Goal: Task Accomplishment & Management: Complete application form

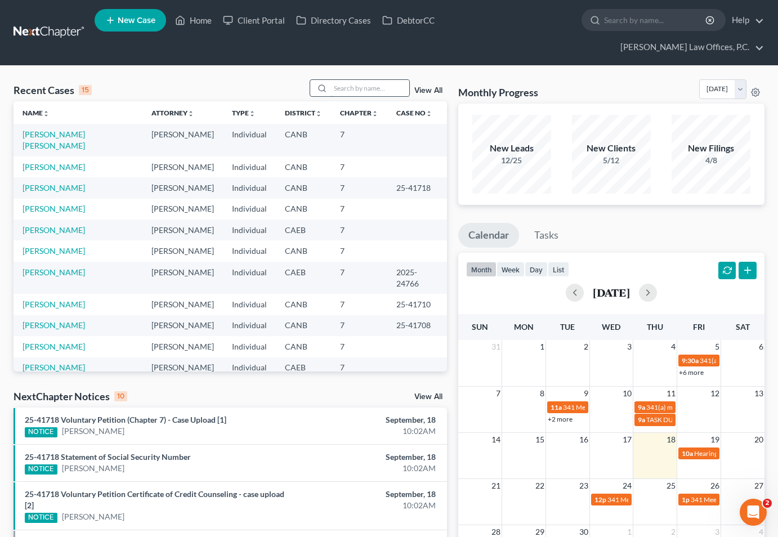
click at [367, 80] on input "search" at bounding box center [369, 88] width 79 height 16
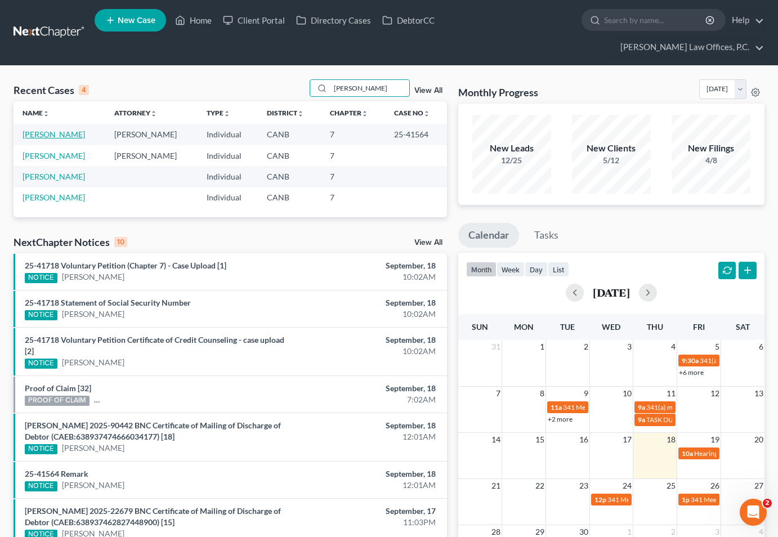
type input "[PERSON_NAME]"
click at [71, 129] on link "[PERSON_NAME]" at bounding box center [54, 134] width 62 height 10
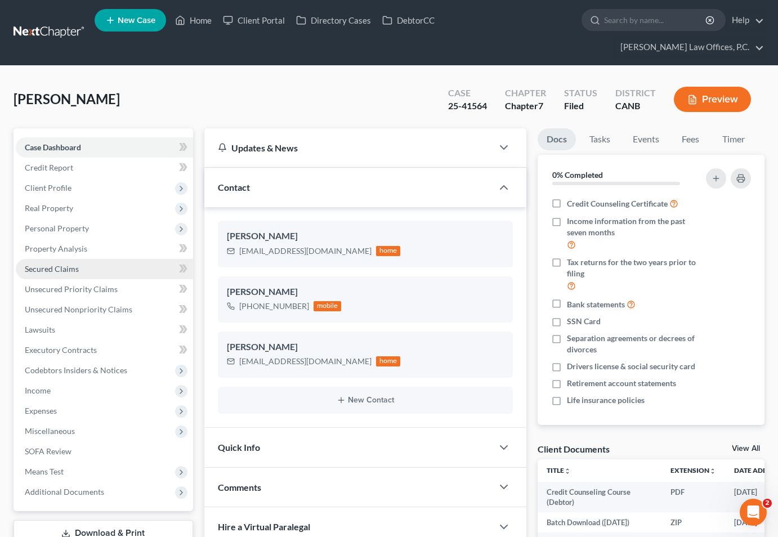
click at [69, 264] on span "Secured Claims" at bounding box center [52, 269] width 54 height 10
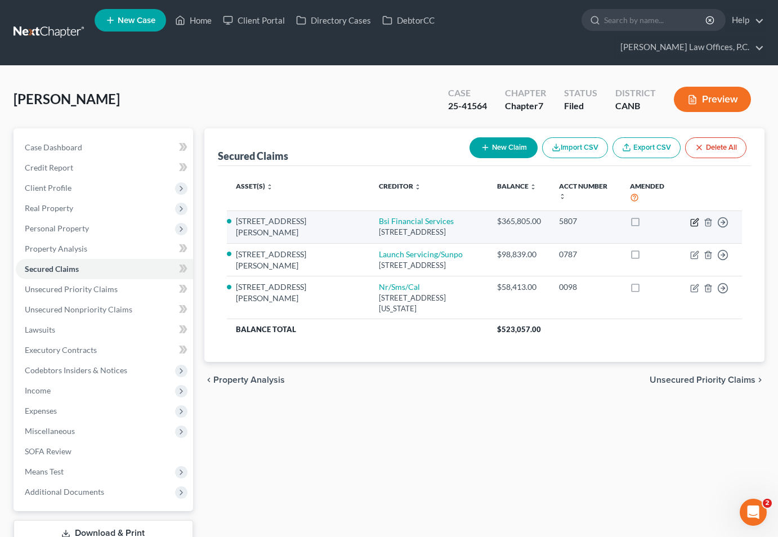
click at [694, 218] on icon "button" at bounding box center [694, 222] width 9 height 9
select select "39"
select select "2"
select select "0"
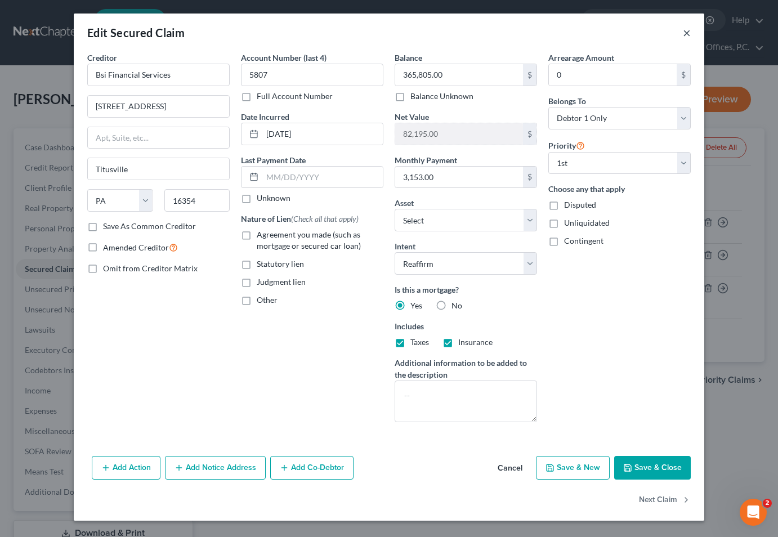
click at [686, 33] on button "×" at bounding box center [686, 33] width 8 height 14
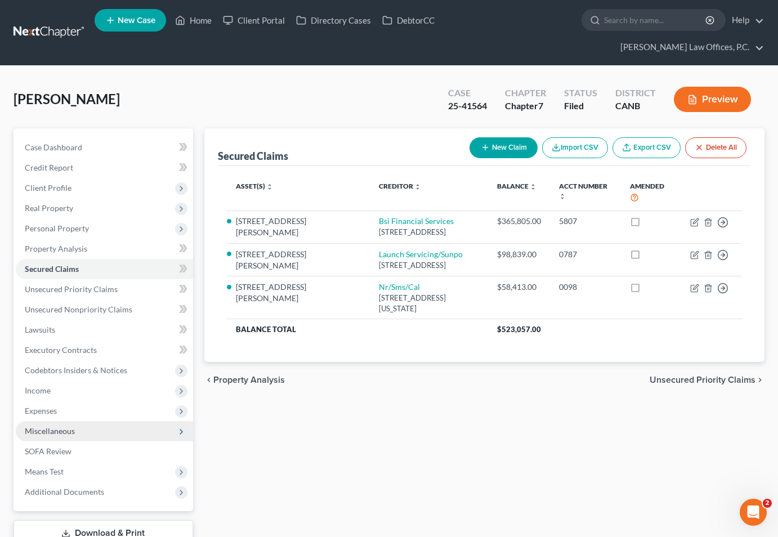
click at [64, 421] on span "Miscellaneous" at bounding box center [104, 431] width 177 height 20
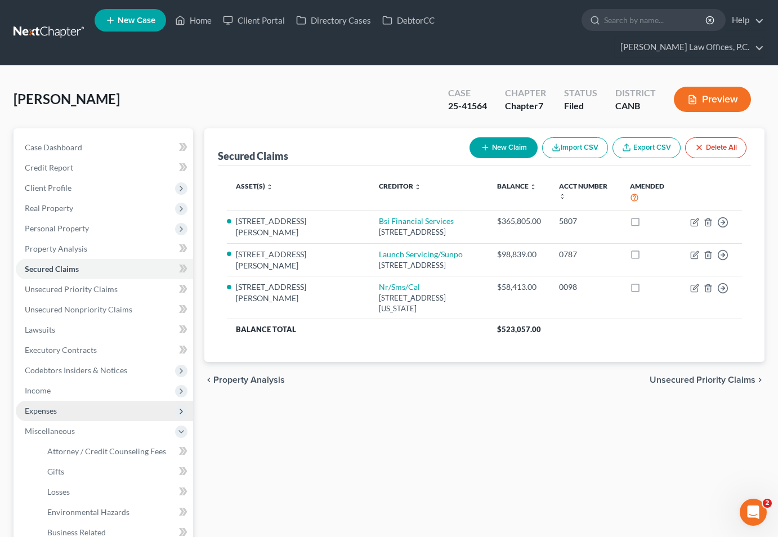
click at [82, 401] on span "Expenses" at bounding box center [104, 411] width 177 height 20
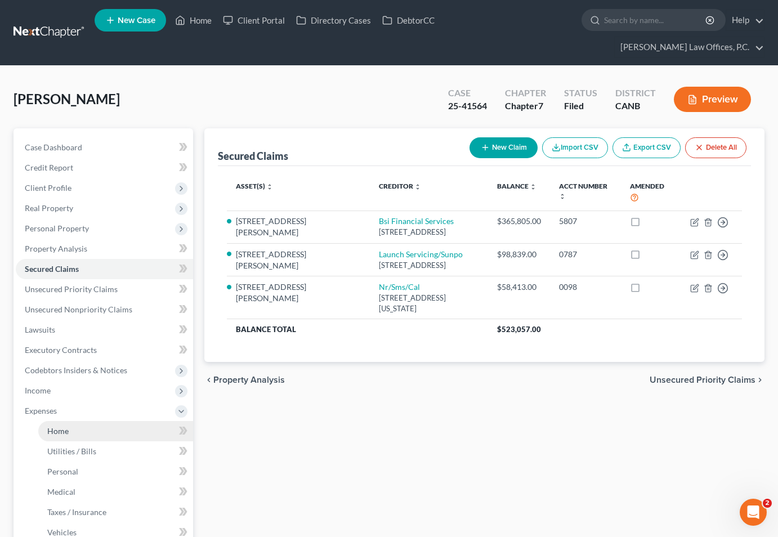
click at [75, 421] on link "Home" at bounding box center [115, 431] width 155 height 20
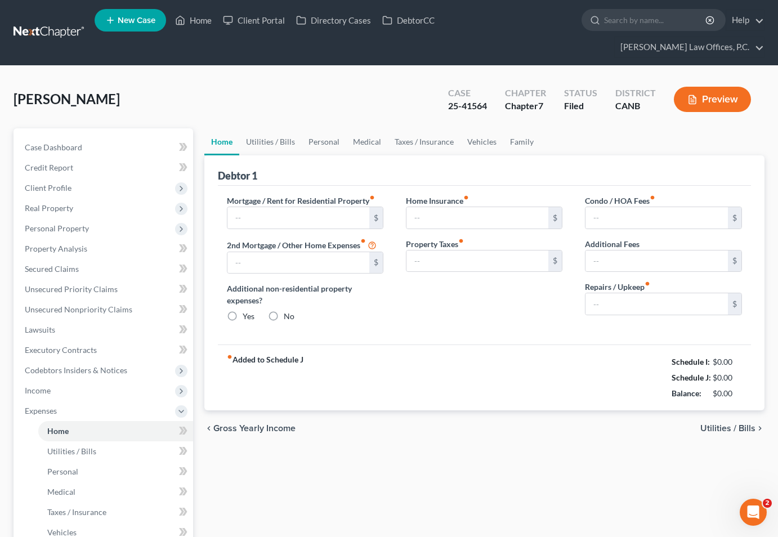
type input "3,153.56"
type input "583.59"
radio input "true"
type input "100.17"
type input "0.00"
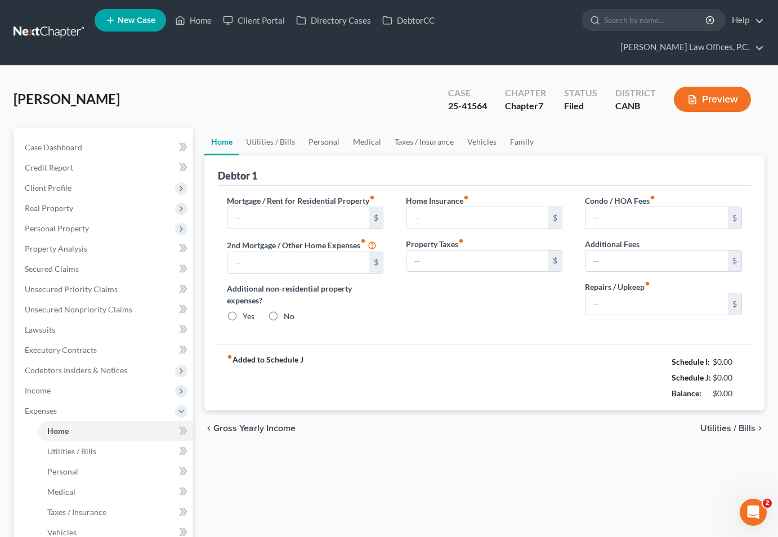
type input "0.00"
type input "500.00"
